Goal: Transaction & Acquisition: Purchase product/service

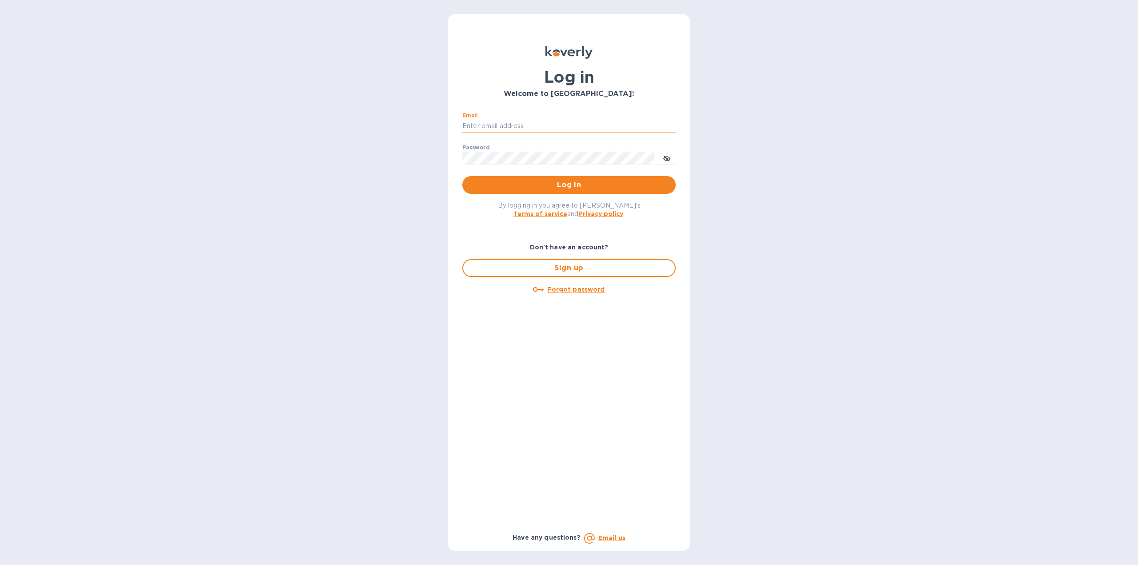
click at [591, 123] on input "Email" at bounding box center [568, 126] width 213 height 13
type input "k"
type input "[PERSON_NAME][EMAIL_ADDRESS][DOMAIN_NAME]"
click at [668, 157] on icon "toggle password visibility" at bounding box center [667, 159] width 7 height 4
click at [554, 187] on span "Log in" at bounding box center [569, 185] width 199 height 11
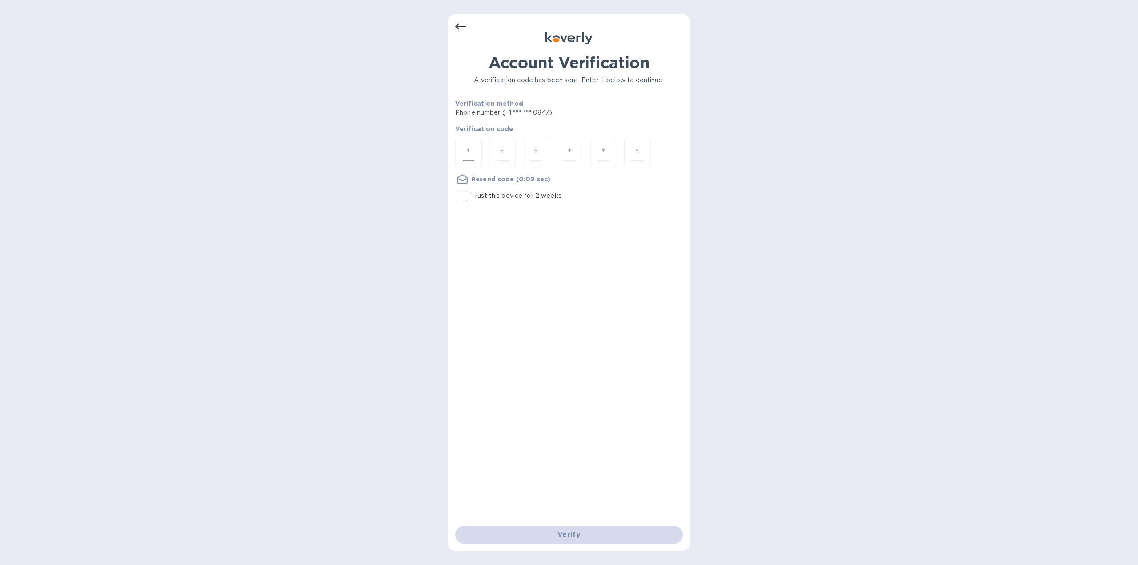
click at [470, 153] on input "number" at bounding box center [469, 153] width 12 height 16
type input "1"
type input "3"
type input "4"
type input "0"
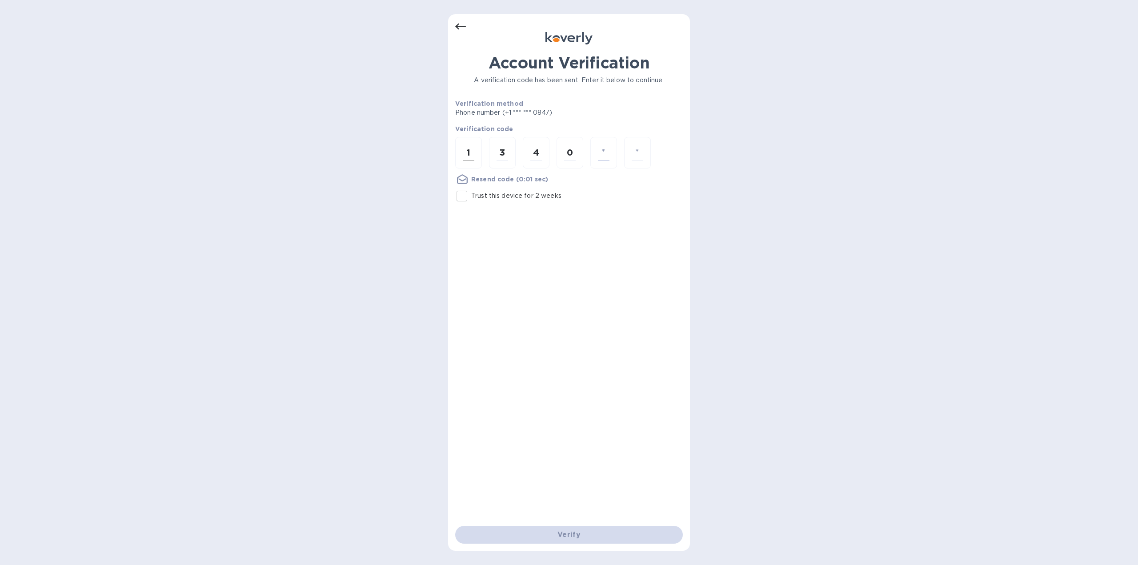
type input "5"
type input "2"
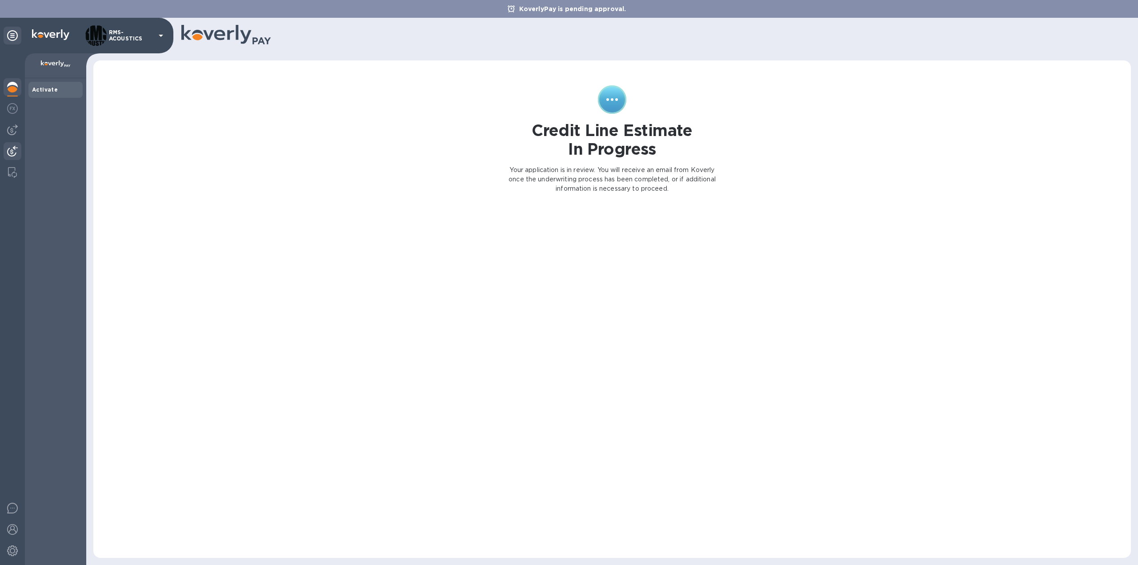
click at [13, 149] on img at bounding box center [12, 151] width 11 height 11
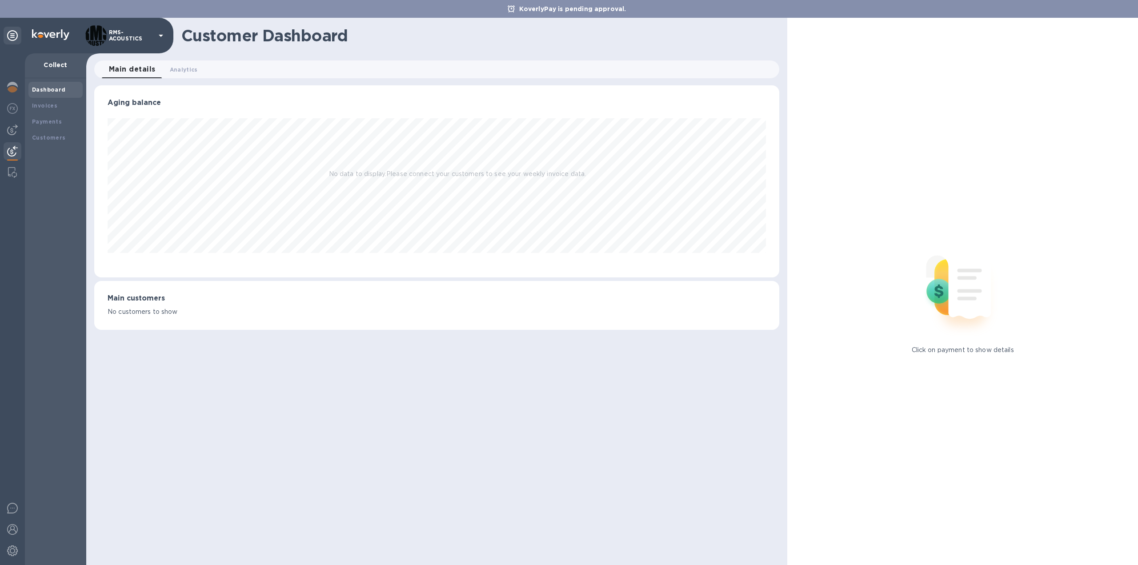
scroll to position [192, 685]
click at [16, 105] on img at bounding box center [12, 108] width 11 height 11
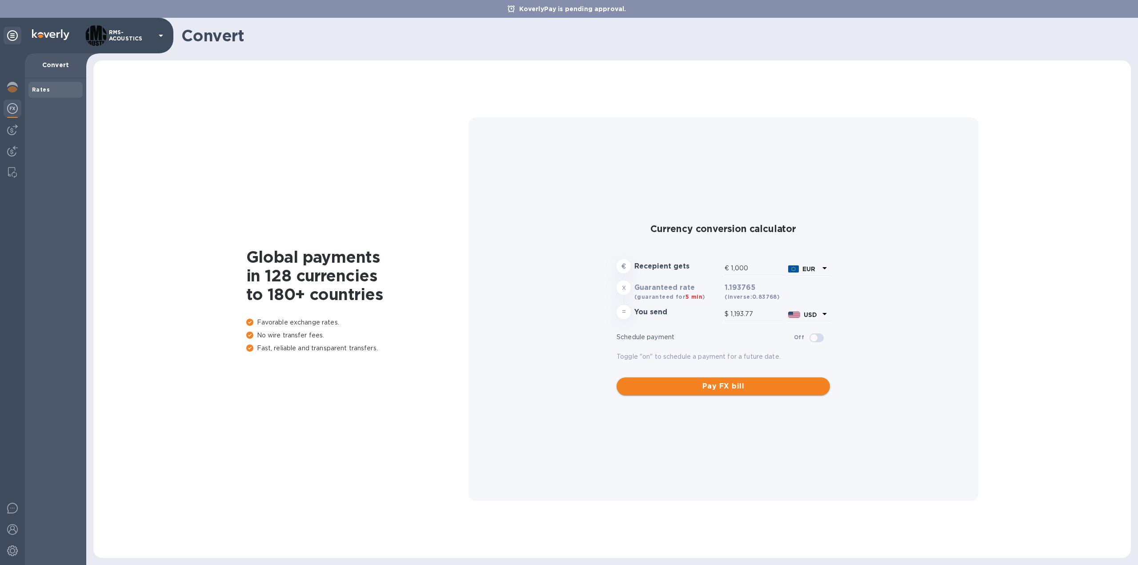
click at [695, 386] on span "Pay FX bill" at bounding box center [723, 386] width 199 height 11
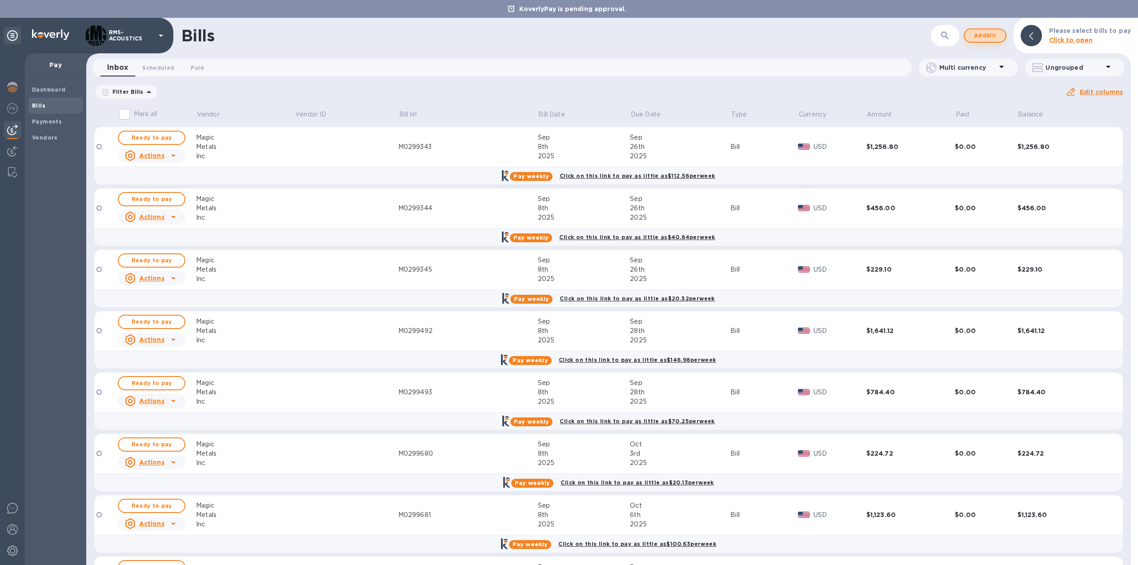
click at [995, 32] on span "Add bill" at bounding box center [985, 35] width 27 height 11
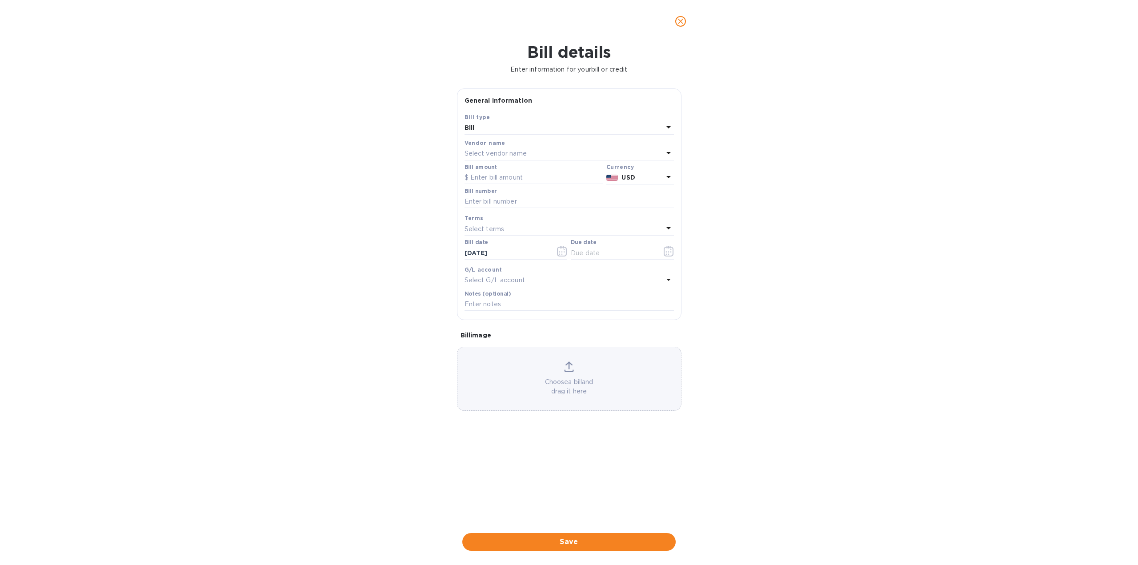
click at [641, 169] on div "Currency" at bounding box center [641, 166] width 68 height 9
click at [668, 176] on icon at bounding box center [669, 177] width 11 height 11
click at [674, 176] on div "Currency USD Currencies USD US Dollar Default currency" at bounding box center [640, 174] width 71 height 26
click at [501, 175] on input "text" at bounding box center [534, 177] width 138 height 13
click at [508, 148] on div "Select vendor name" at bounding box center [564, 154] width 199 height 12
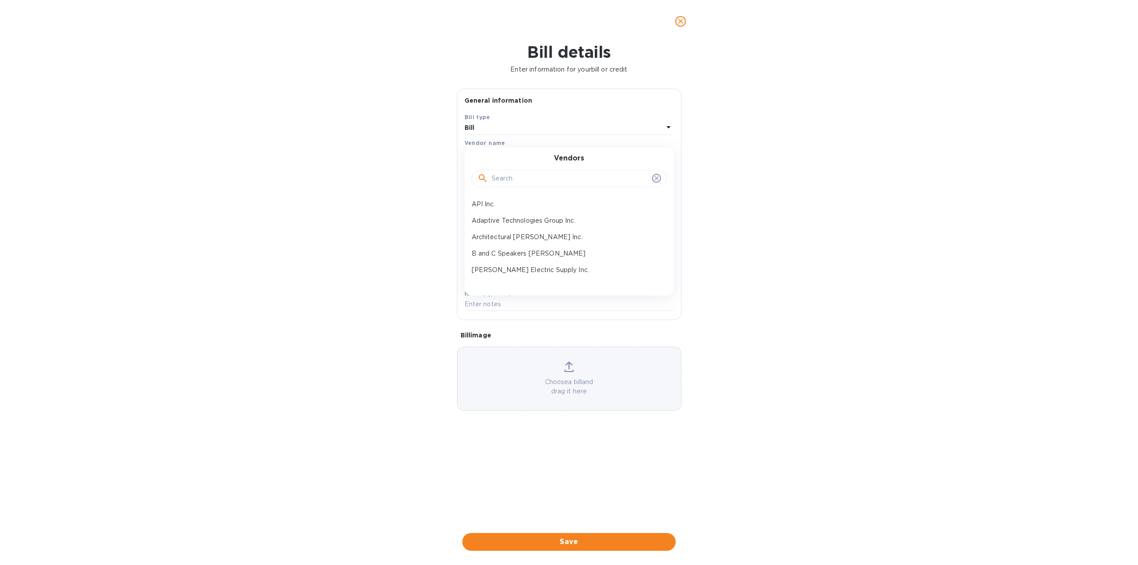
click at [720, 154] on div "Bill details Enter information for your bill or credit General information Save…" at bounding box center [569, 304] width 1138 height 523
click at [681, 20] on icon "close" at bounding box center [680, 21] width 9 height 9
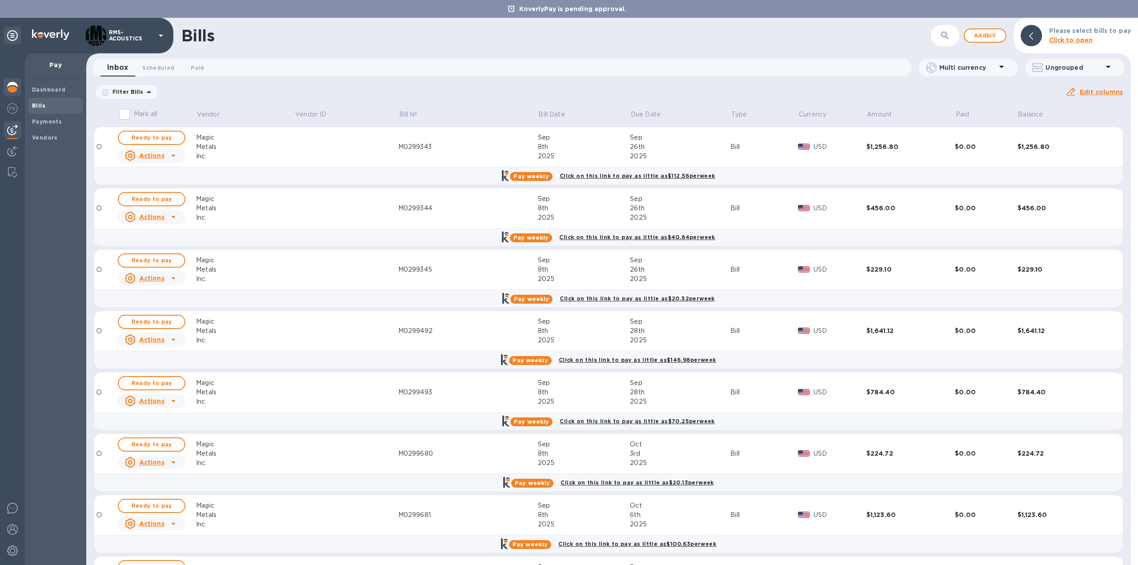
click at [13, 91] on img at bounding box center [12, 87] width 11 height 11
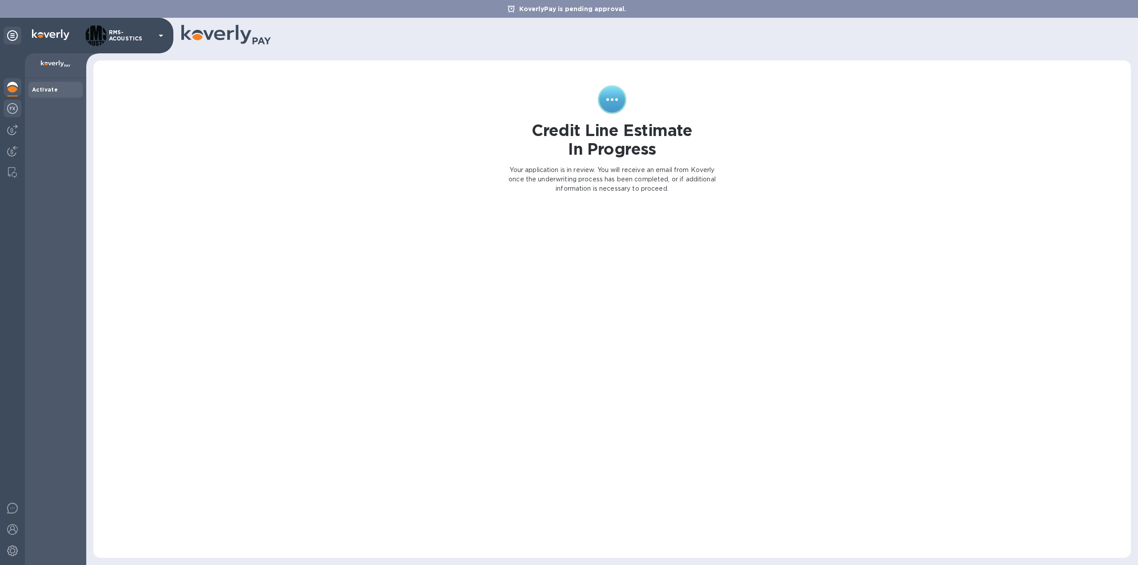
click at [14, 108] on img at bounding box center [12, 108] width 11 height 11
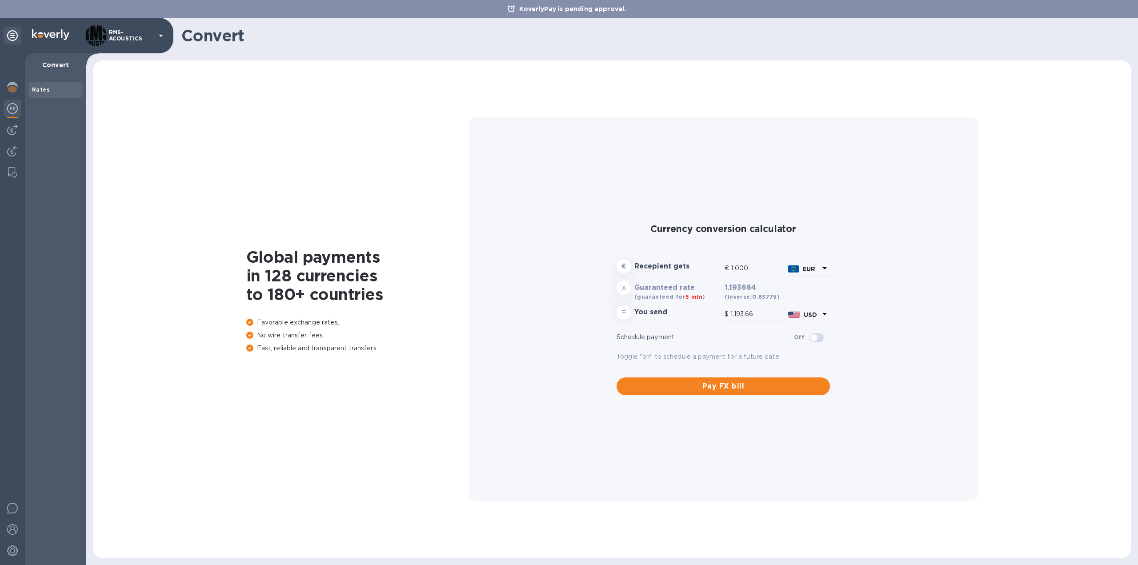
click at [826, 271] on icon at bounding box center [825, 268] width 11 height 11
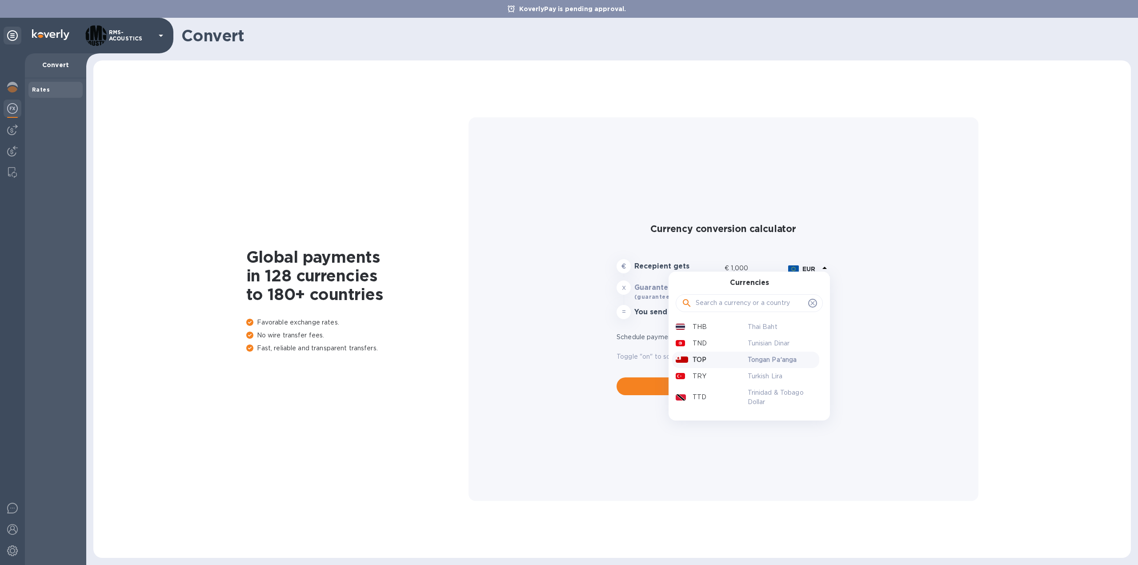
scroll to position [1957, 0]
click at [776, 386] on p "Trinidad & Tobago Dollar" at bounding box center [782, 395] width 68 height 19
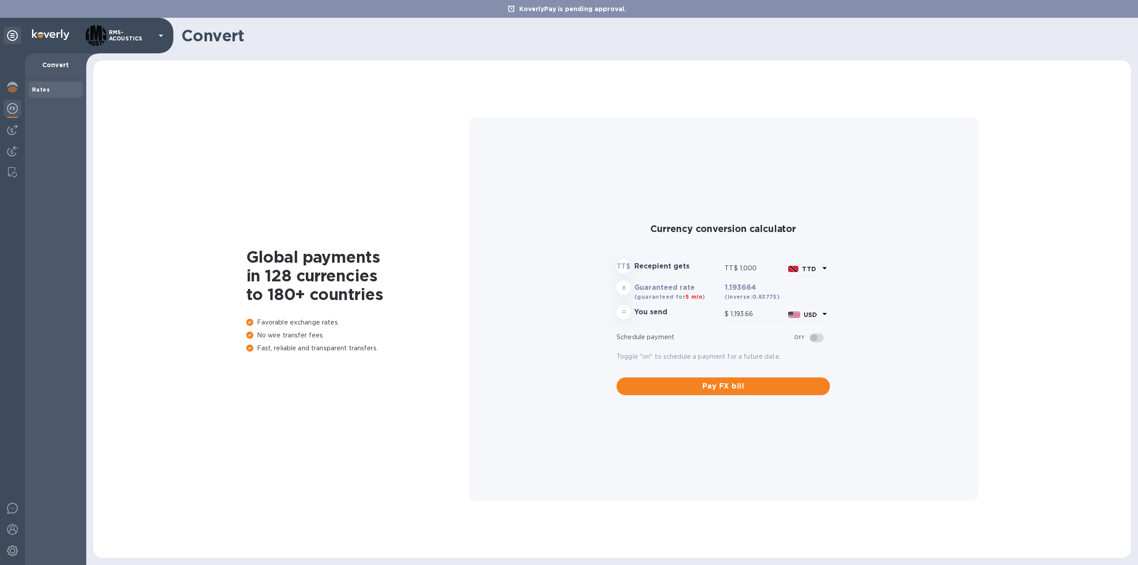
type input "148.92"
click at [878, 265] on div "Currency conversion calculator TT$ Recepient gets TT$ 1,000 TTD x Guaranteed ra…" at bounding box center [724, 309] width 496 height 384
click at [233, 206] on div "Global payments in 128 currencies to 180+ countries Favorable exchange rates. N…" at bounding box center [612, 309] width 1020 height 480
click at [706, 386] on span "Pay FX bill" at bounding box center [723, 386] width 199 height 11
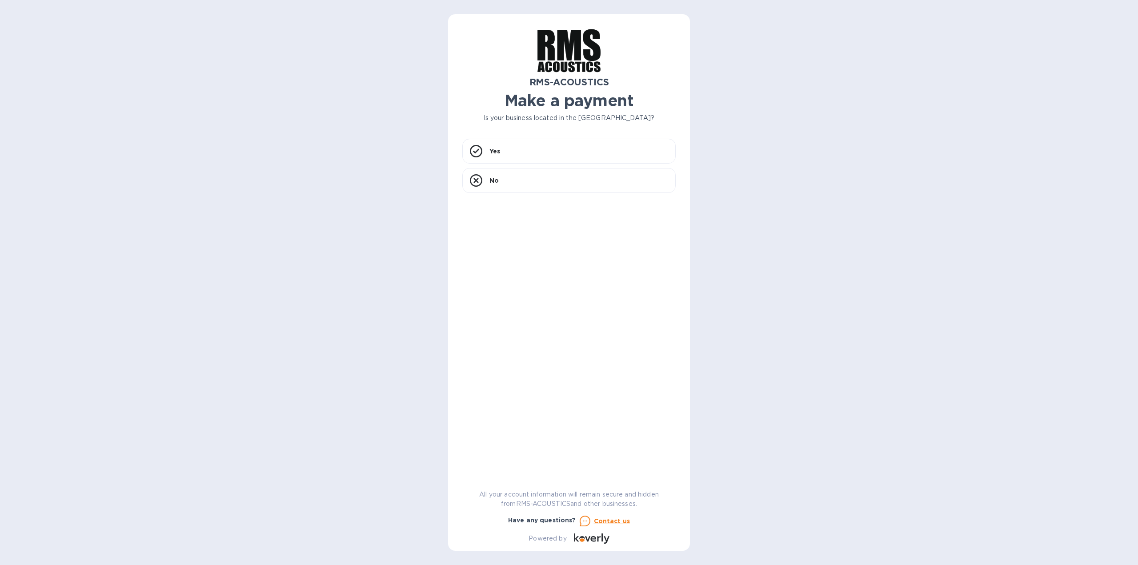
click at [535, 277] on div "Yes No" at bounding box center [568, 306] width 213 height 334
click at [496, 178] on p "No" at bounding box center [494, 180] width 9 height 9
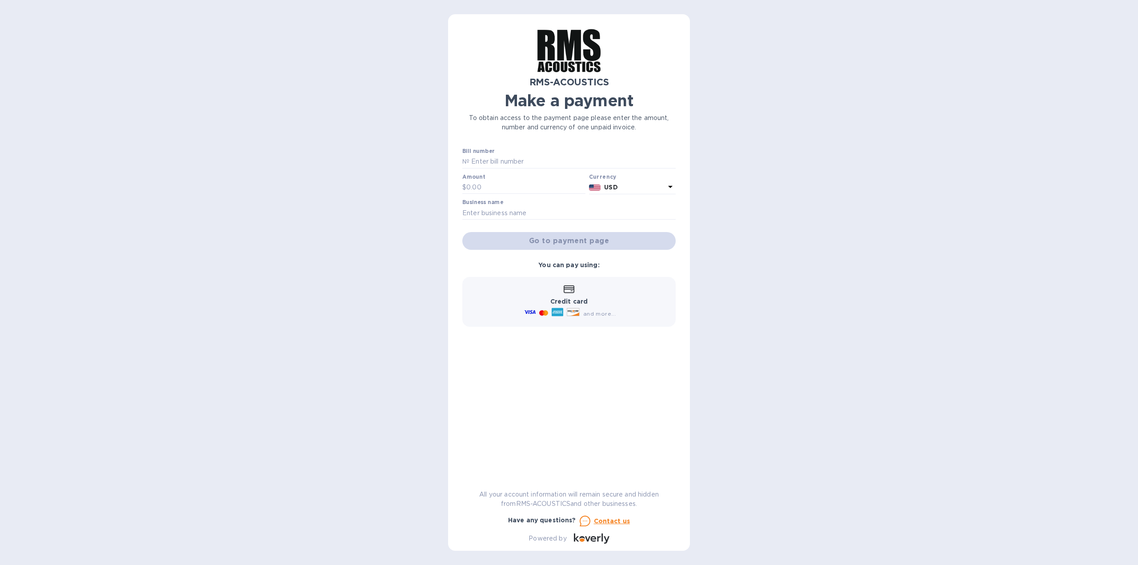
click at [643, 189] on p "USD" at bounding box center [634, 187] width 61 height 9
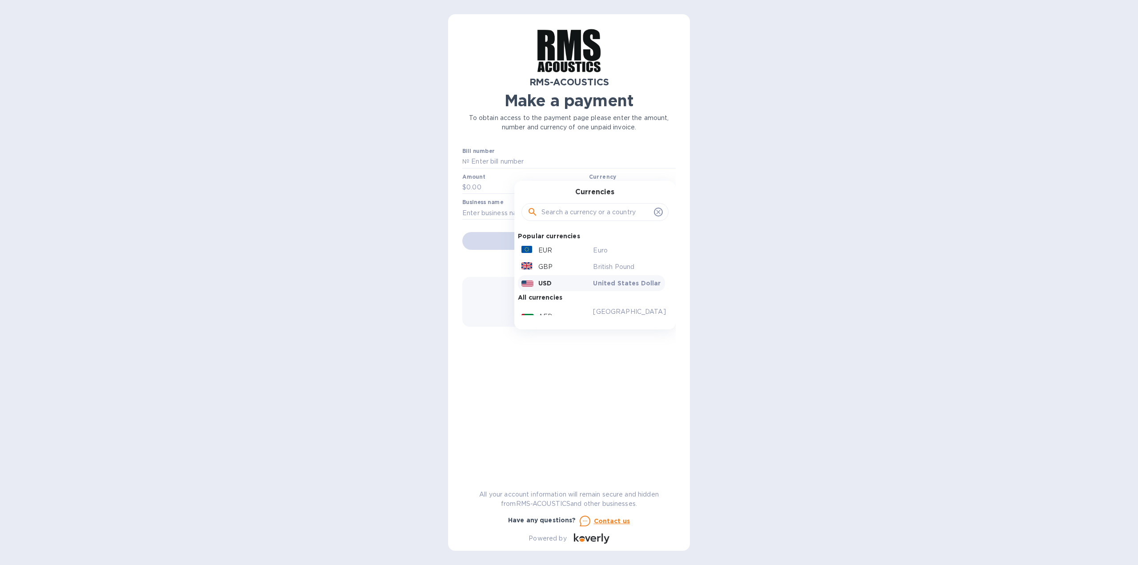
click at [629, 192] on div "Currencies" at bounding box center [595, 207] width 140 height 38
click at [720, 199] on div "RMS-ACOUSTICS Make a payment To obtain access to the payment page please enter …" at bounding box center [569, 282] width 1138 height 565
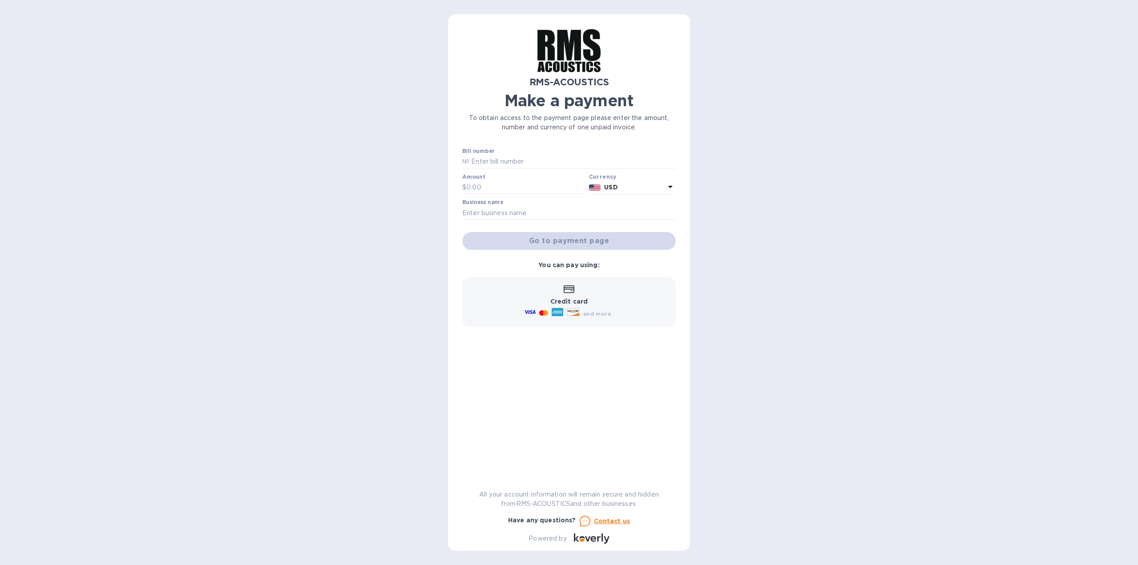
click at [671, 188] on icon at bounding box center [670, 186] width 11 height 11
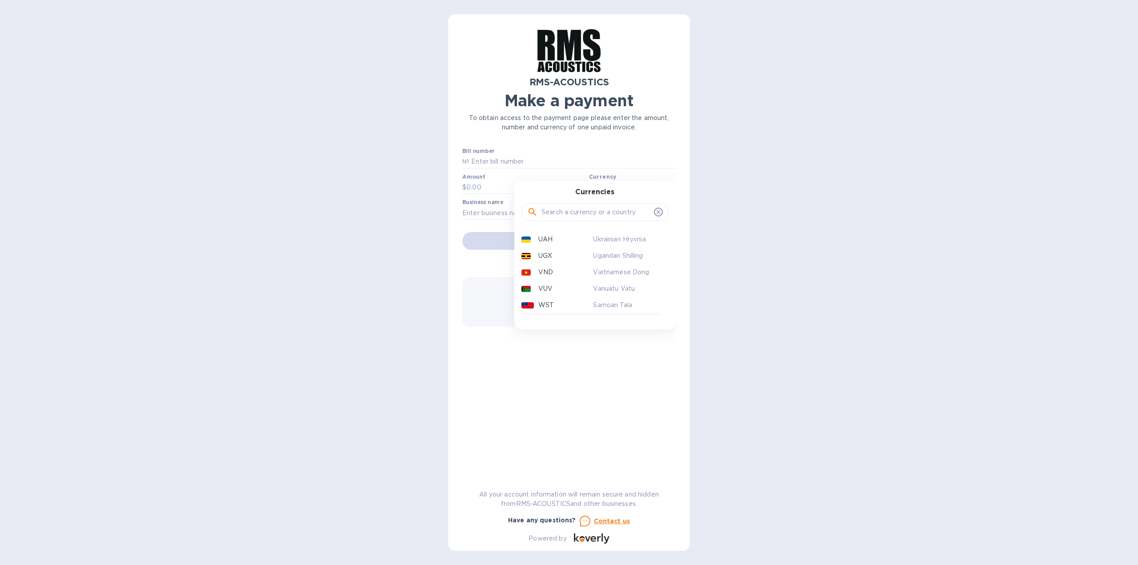
scroll to position [2074, 0]
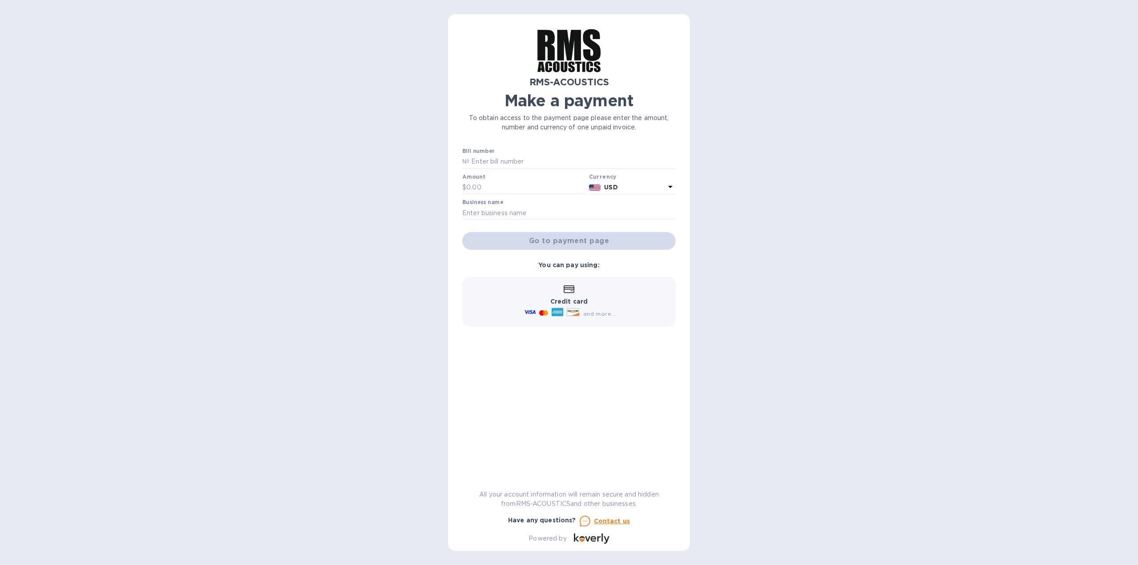
click at [721, 192] on div "RMS-ACOUSTICS Make a payment To obtain access to the payment page please enter …" at bounding box center [569, 282] width 1138 height 565
click at [513, 157] on input "text" at bounding box center [573, 161] width 206 height 13
type input "12345"
click at [504, 186] on input "text" at bounding box center [526, 187] width 119 height 13
type input "100.00"
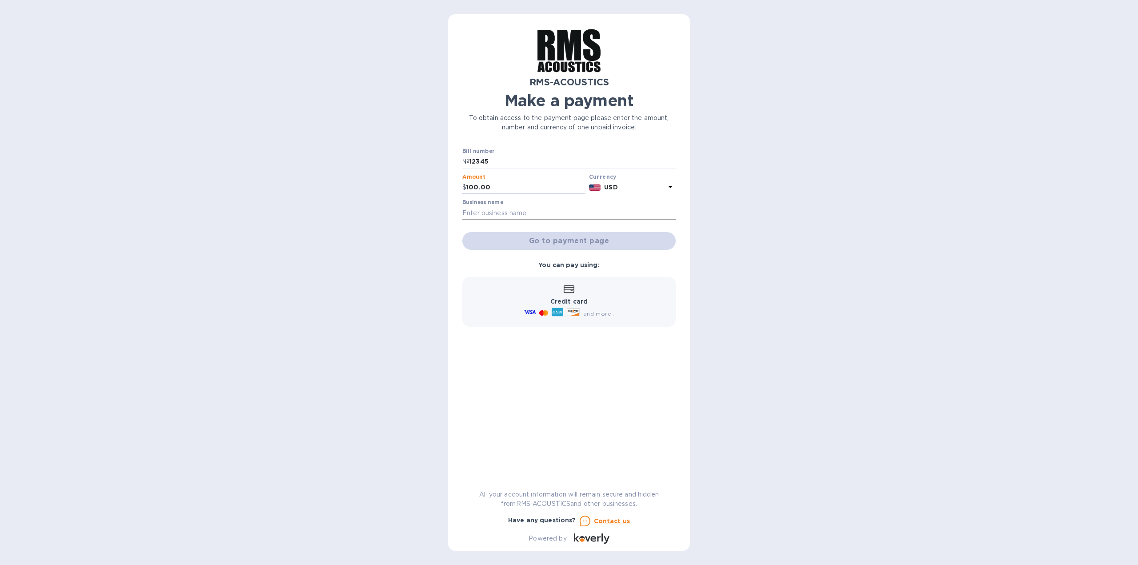
click at [509, 209] on input "text" at bounding box center [568, 212] width 213 height 13
type input "Trinidad sound"
click at [563, 240] on span "Go to payment page" at bounding box center [569, 241] width 199 height 11
